Goal: Transaction & Acquisition: Book appointment/travel/reservation

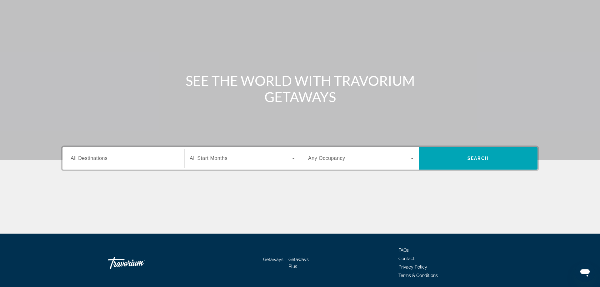
scroll to position [51, 0]
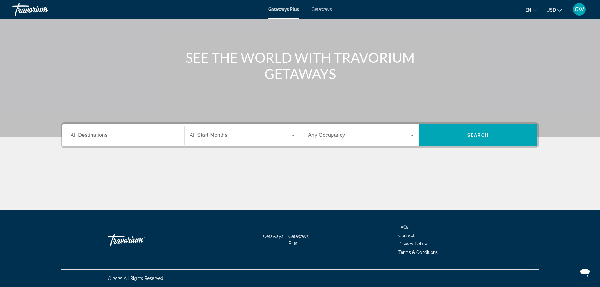
click at [123, 138] on input "Destination All Destinations" at bounding box center [124, 136] width 106 height 8
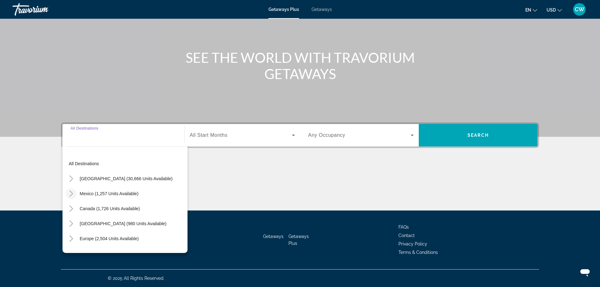
click at [69, 193] on icon "Toggle Mexico (1,257 units available)" at bounding box center [71, 194] width 6 height 6
click at [70, 221] on icon "Toggle Caribbean & Atlantic Islands (980 units available)" at bounding box center [70, 224] width 3 height 6
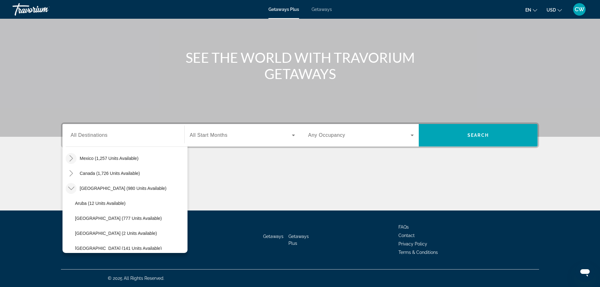
scroll to position [0, 0]
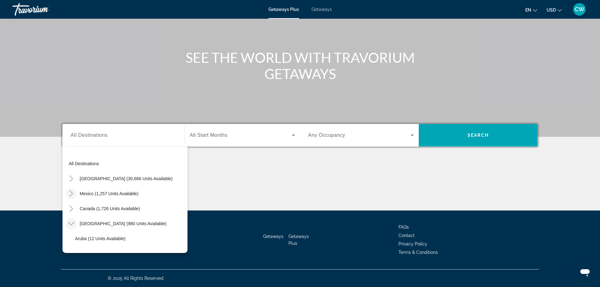
click at [72, 225] on icon "Toggle Caribbean & Atlantic Islands (980 units available)" at bounding box center [71, 224] width 6 height 6
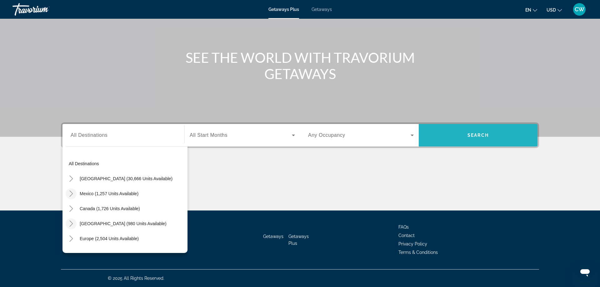
click at [478, 142] on span "Search widget" at bounding box center [478, 135] width 119 height 15
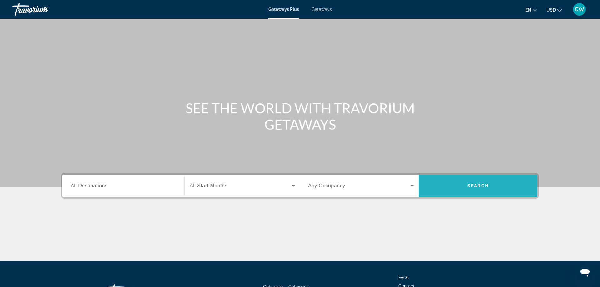
click at [501, 192] on span "Search widget" at bounding box center [478, 186] width 119 height 15
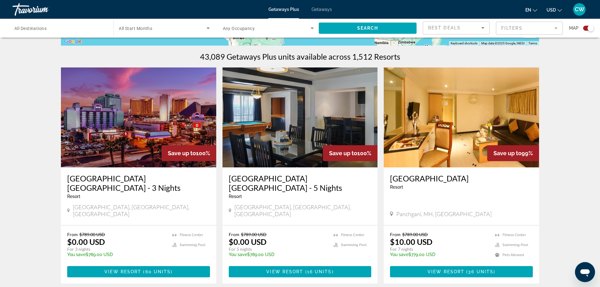
scroll to position [184, 0]
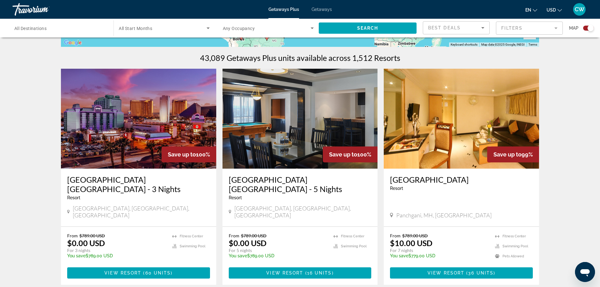
click at [23, 31] on input "Destination All Destinations" at bounding box center [59, 29] width 91 height 8
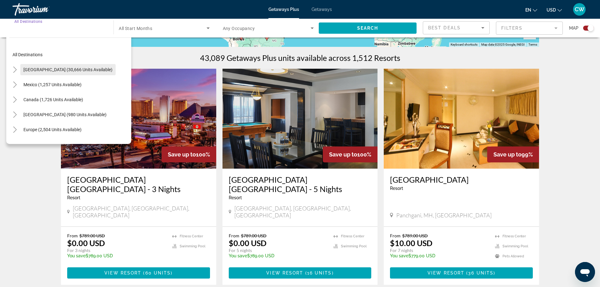
click at [30, 70] on span "[GEOGRAPHIC_DATA] (30,666 units available)" at bounding box center [67, 69] width 89 height 5
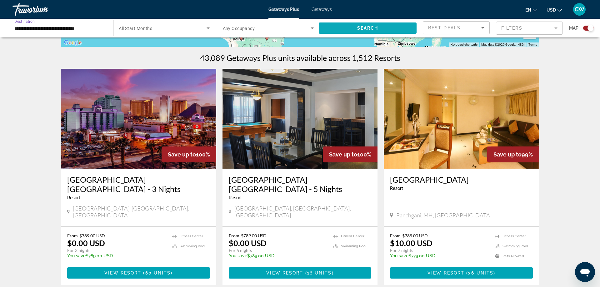
click at [350, 26] on span "Search widget" at bounding box center [368, 28] width 98 height 15
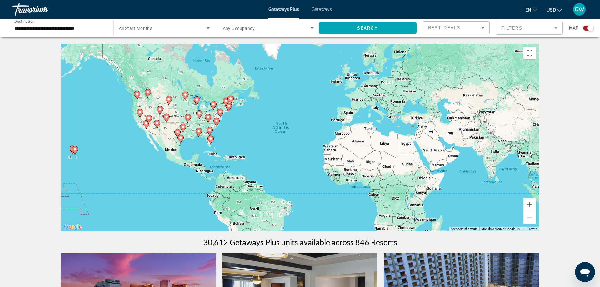
click at [145, 21] on div "Search widget" at bounding box center [164, 28] width 91 height 18
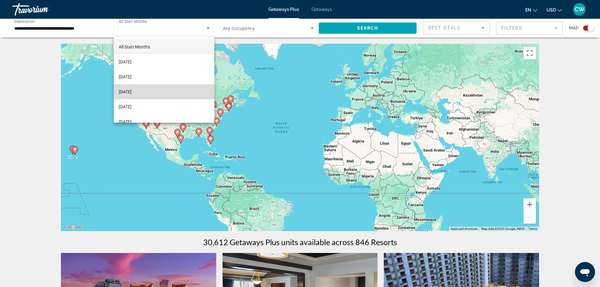
click at [148, 87] on mat-option "[DATE]" at bounding box center [164, 91] width 101 height 15
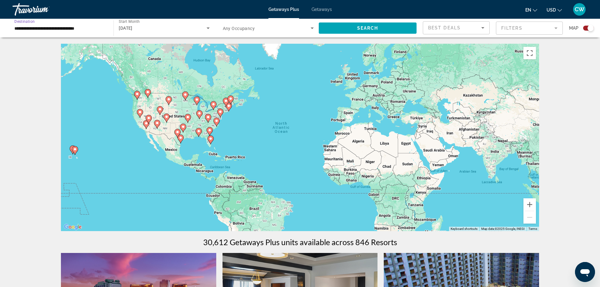
click at [94, 28] on input "**********" at bounding box center [59, 29] width 91 height 8
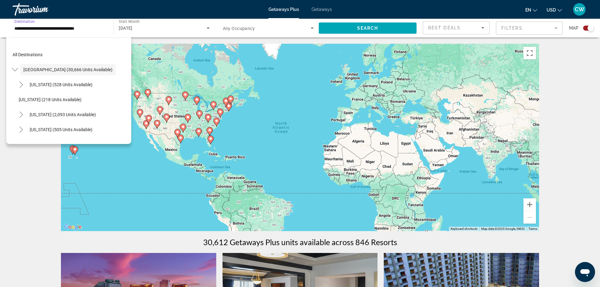
click at [102, 28] on input "**********" at bounding box center [59, 29] width 91 height 8
click at [21, 84] on icon "Toggle Pennsylvania (1,187 units available)" at bounding box center [21, 85] width 6 height 6
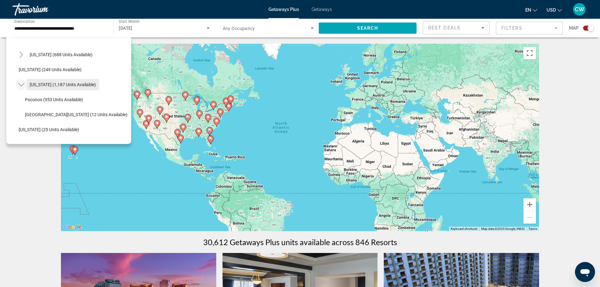
scroll to position [420, 0]
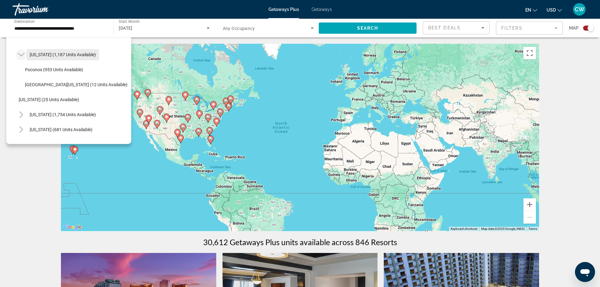
click at [85, 51] on span "Search widget" at bounding box center [63, 54] width 73 height 15
type input "**********"
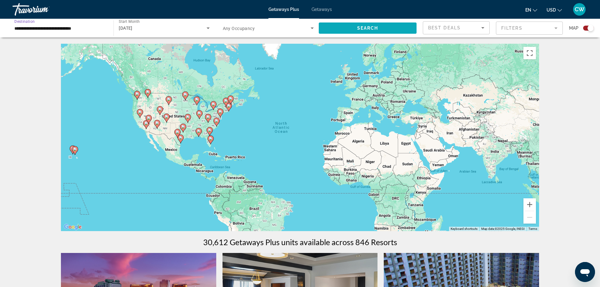
click at [363, 25] on span "Search widget" at bounding box center [368, 28] width 98 height 15
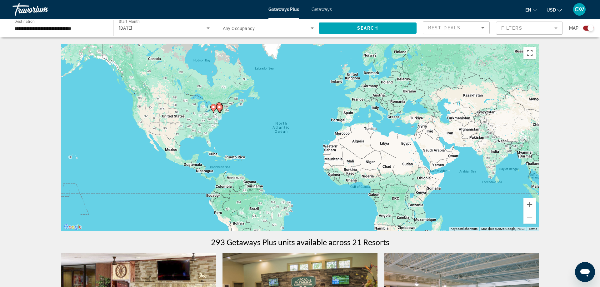
click at [521, 26] on mat-form-field "Filters" at bounding box center [529, 28] width 67 height 13
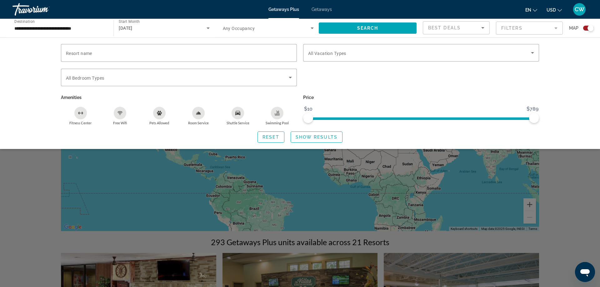
click at [521, 26] on mat-form-field "Filters" at bounding box center [529, 28] width 67 height 13
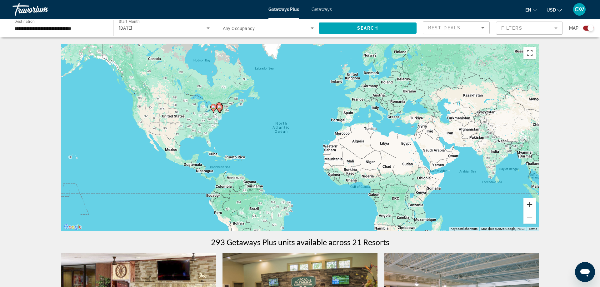
click at [530, 202] on button "Zoom in" at bounding box center [530, 205] width 13 height 13
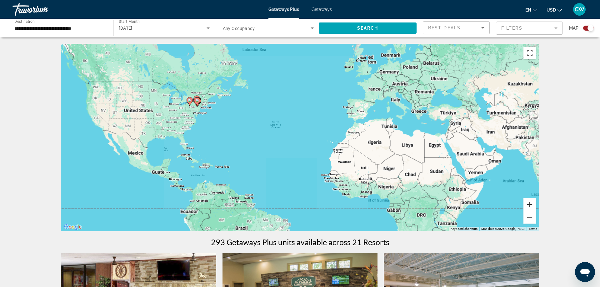
click at [530, 202] on button "Zoom in" at bounding box center [530, 205] width 13 height 13
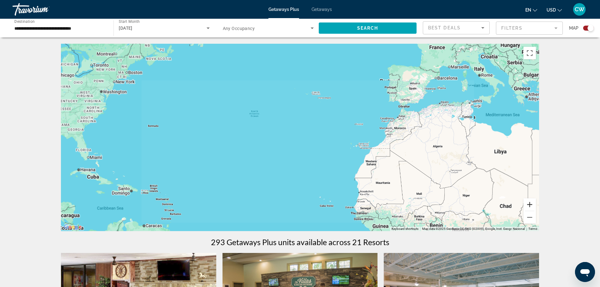
click at [530, 202] on button "Zoom in" at bounding box center [530, 205] width 13 height 13
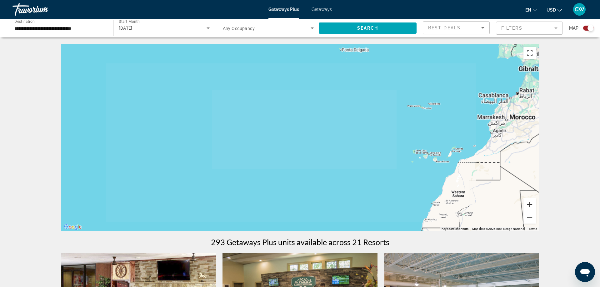
click at [530, 202] on button "Zoom in" at bounding box center [530, 205] width 13 height 13
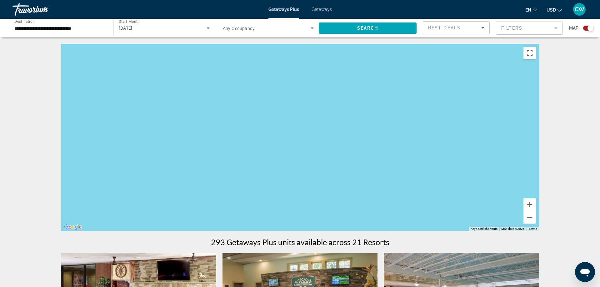
drag, startPoint x: 195, startPoint y: 102, endPoint x: 403, endPoint y: 192, distance: 226.7
click at [414, 199] on div "Main content" at bounding box center [300, 138] width 478 height 188
click at [529, 221] on button "Zoom out" at bounding box center [530, 217] width 13 height 13
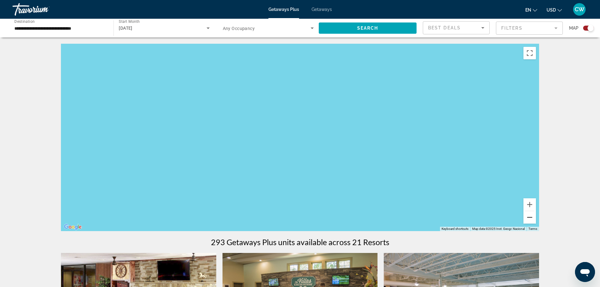
click at [529, 221] on button "Zoom out" at bounding box center [530, 217] width 13 height 13
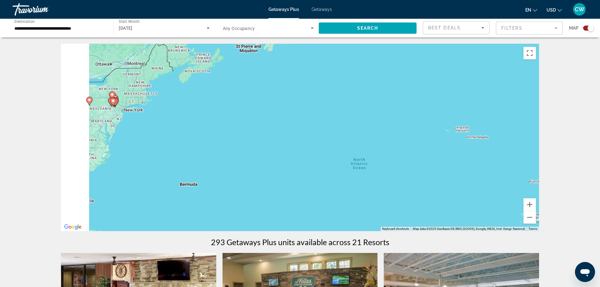
drag, startPoint x: 175, startPoint y: 100, endPoint x: 424, endPoint y: 199, distance: 268.2
click at [434, 204] on div "To activate drag with keyboard, press Alt + Enter. Once in keyboard drag state,…" at bounding box center [300, 138] width 478 height 188
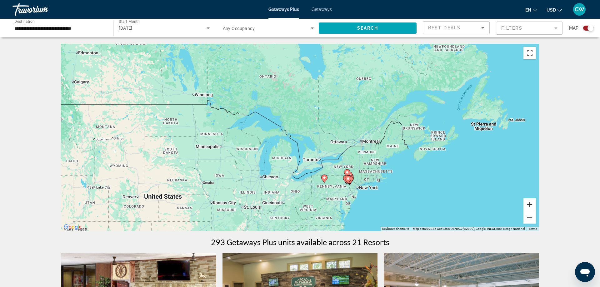
click at [534, 206] on button "Zoom in" at bounding box center [530, 205] width 13 height 13
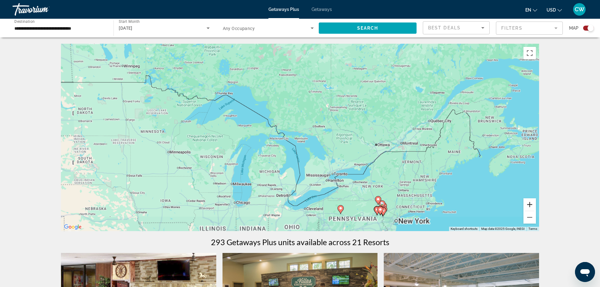
click at [534, 206] on button "Zoom in" at bounding box center [530, 205] width 13 height 13
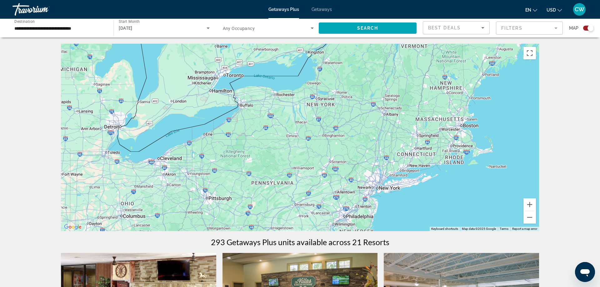
drag, startPoint x: 444, startPoint y: 197, endPoint x: 301, endPoint y: 16, distance: 230.6
click at [299, 44] on div "Main content" at bounding box center [300, 138] width 478 height 188
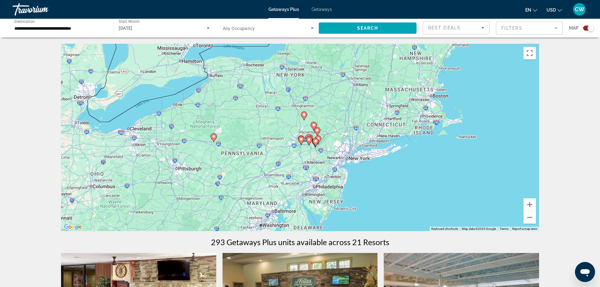
drag, startPoint x: 320, startPoint y: 129, endPoint x: 273, endPoint y: 159, distance: 55.4
click at [273, 159] on div "To activate drag with keyboard, press Alt + Enter. Once in keyboard drag state,…" at bounding box center [300, 138] width 478 height 188
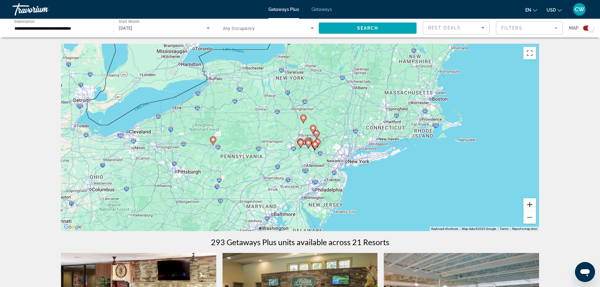
click at [532, 206] on button "Zoom in" at bounding box center [530, 205] width 13 height 13
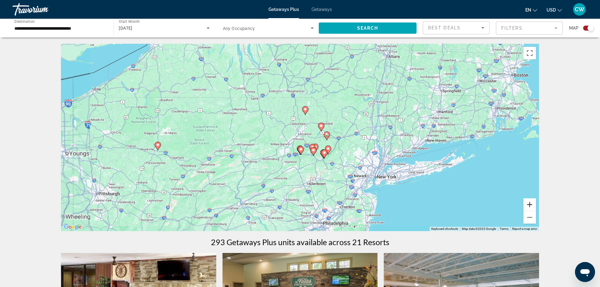
click at [532, 206] on button "Zoom in" at bounding box center [530, 205] width 13 height 13
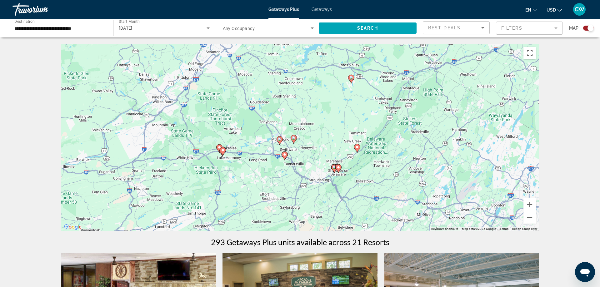
drag, startPoint x: 367, startPoint y: 179, endPoint x: 284, endPoint y: 108, distance: 109.3
click at [284, 108] on div "To activate drag with keyboard, press Alt + Enter. Once in keyboard drag state,…" at bounding box center [300, 138] width 478 height 188
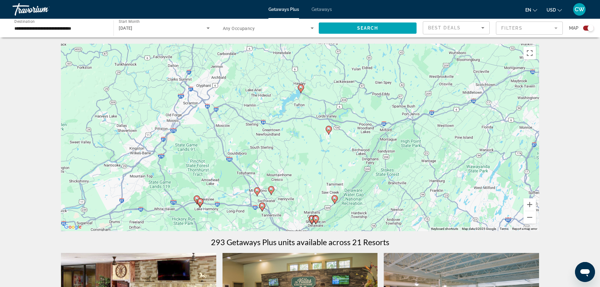
drag, startPoint x: 322, startPoint y: 162, endPoint x: 303, endPoint y: 223, distance: 63.8
click at [303, 223] on div "To activate drag with keyboard, press Alt + Enter. Once in keyboard drag state,…" at bounding box center [300, 138] width 478 height 188
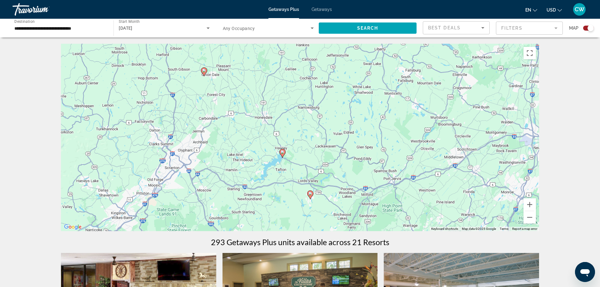
drag, startPoint x: 271, startPoint y: 120, endPoint x: 261, endPoint y: 176, distance: 56.5
click at [255, 182] on div "To activate drag with keyboard, press Alt + Enter. Once in keyboard drag state,…" at bounding box center [300, 138] width 478 height 188
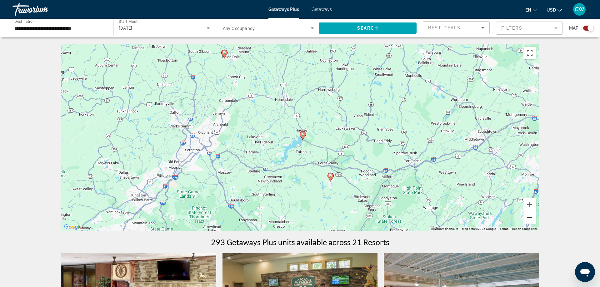
click at [532, 219] on button "Zoom out" at bounding box center [530, 217] width 13 height 13
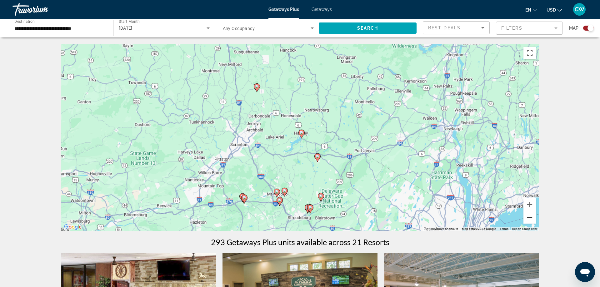
click at [532, 219] on button "Zoom out" at bounding box center [530, 217] width 13 height 13
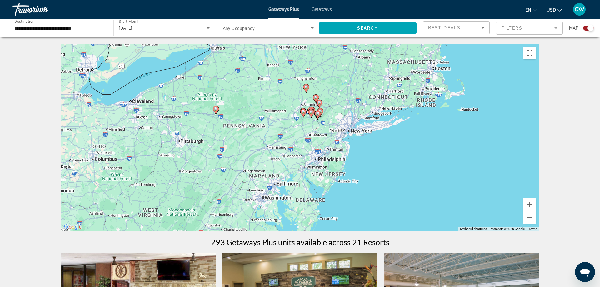
drag, startPoint x: 338, startPoint y: 191, endPoint x: 354, endPoint y: 157, distance: 37.8
click at [354, 157] on div "To activate drag with keyboard, press Alt + Enter. Once in keyboard drag state,…" at bounding box center [300, 138] width 478 height 188
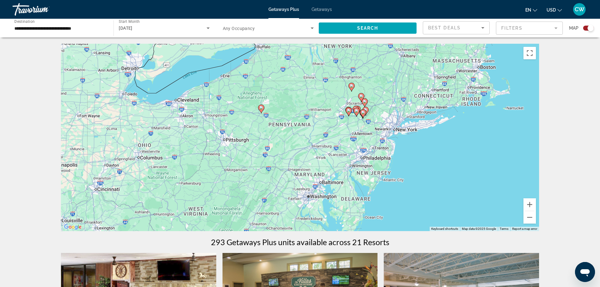
drag, startPoint x: 178, startPoint y: 147, endPoint x: 225, endPoint y: 145, distance: 47.2
click at [225, 145] on div "To activate drag with keyboard, press Alt + Enter. Once in keyboard drag state,…" at bounding box center [300, 138] width 478 height 188
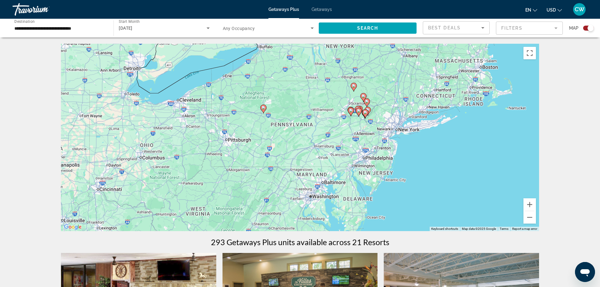
click at [95, 26] on input "**********" at bounding box center [59, 29] width 91 height 8
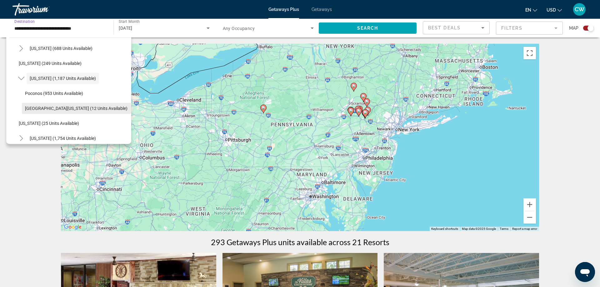
scroll to position [412, 0]
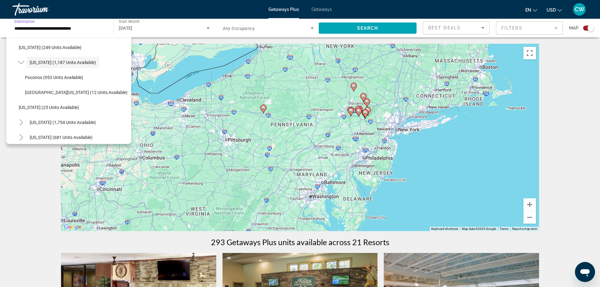
click at [104, 26] on input "**********" at bounding box center [59, 29] width 91 height 8
click at [31, 7] on div "Travorium" at bounding box center [44, 9] width 63 height 16
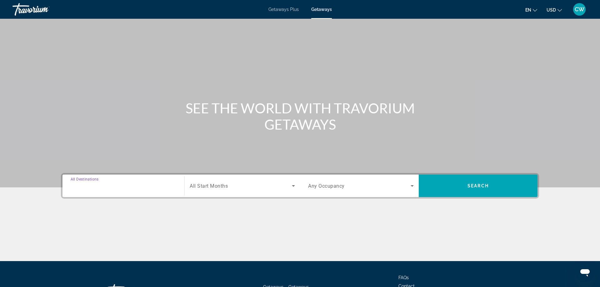
click at [121, 187] on input "Destination All Destinations" at bounding box center [124, 187] width 106 height 8
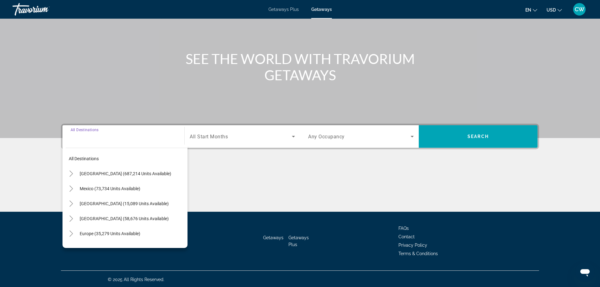
scroll to position [51, 0]
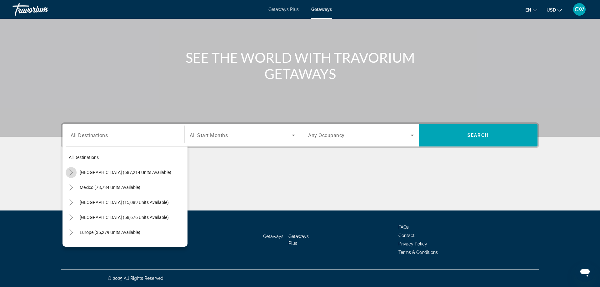
click at [72, 173] on icon "Toggle United States (687,214 units available)" at bounding box center [71, 172] width 6 height 6
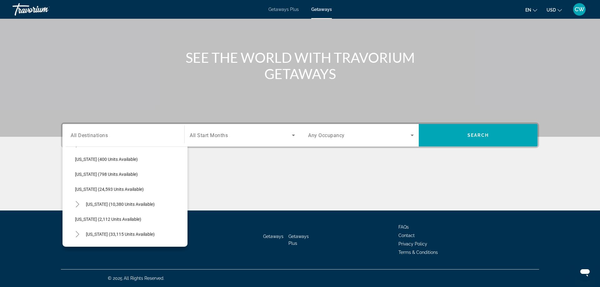
click at [232, 182] on div "Main content" at bounding box center [300, 187] width 478 height 47
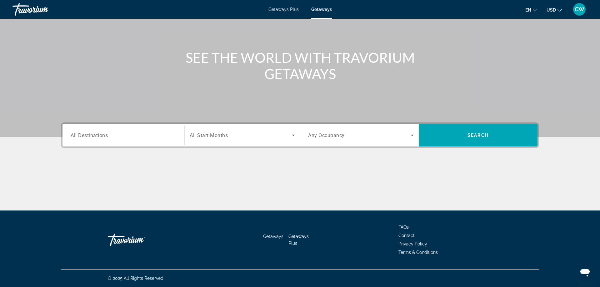
click at [277, 7] on span "Getaways Plus" at bounding box center [284, 9] width 30 height 5
